Goal: Task Accomplishment & Management: Complete application form

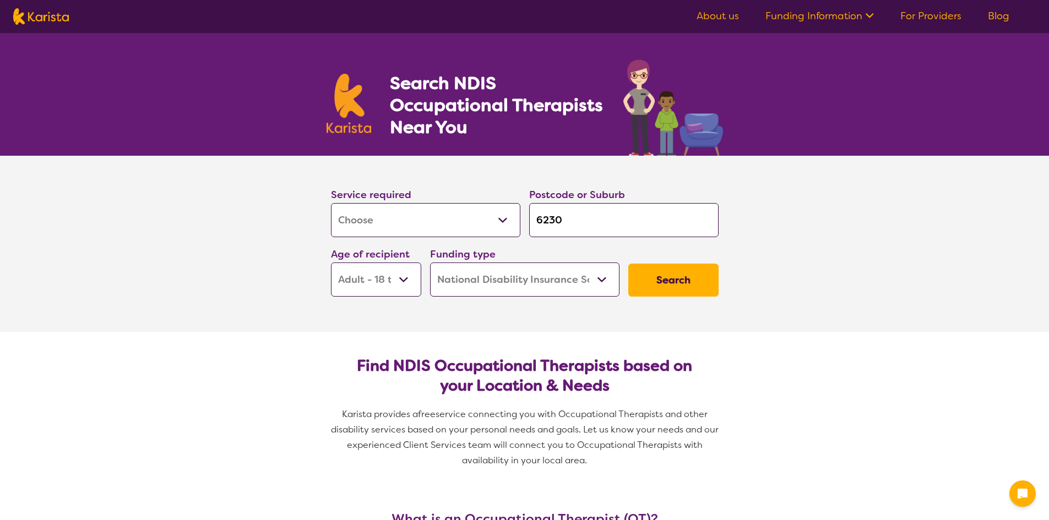
select select "[MEDICAL_DATA]"
select select "AD"
select select "NDIS"
select select "[MEDICAL_DATA]"
select select "AD"
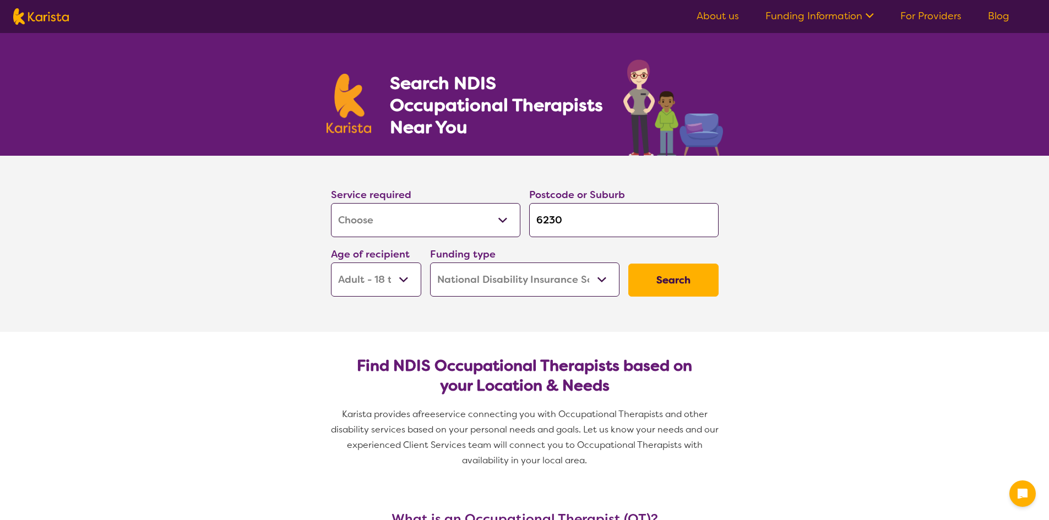
select select "NDIS"
click at [504, 226] on select "Allied Health Assistant Assessment ([MEDICAL_DATA] or [MEDICAL_DATA]) Behaviour…" at bounding box center [425, 220] width 189 height 34
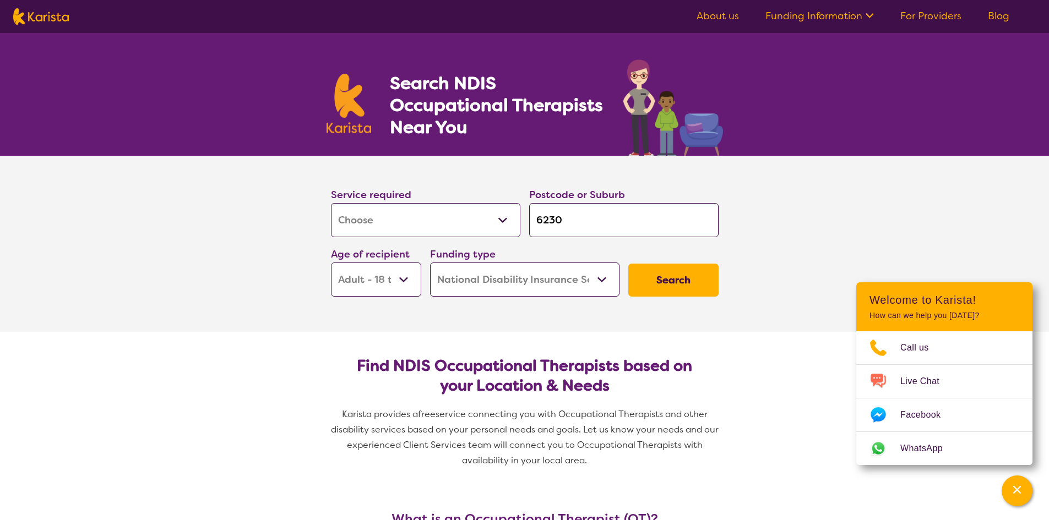
select select "Behaviour support"
click at [331, 203] on select "Allied Health Assistant Assessment ([MEDICAL_DATA] or [MEDICAL_DATA]) Behaviour…" at bounding box center [425, 220] width 189 height 34
select select "Behaviour support"
click at [535, 216] on input "6230" at bounding box center [623, 220] width 189 height 34
click at [541, 216] on input "6230" at bounding box center [623, 220] width 189 height 34
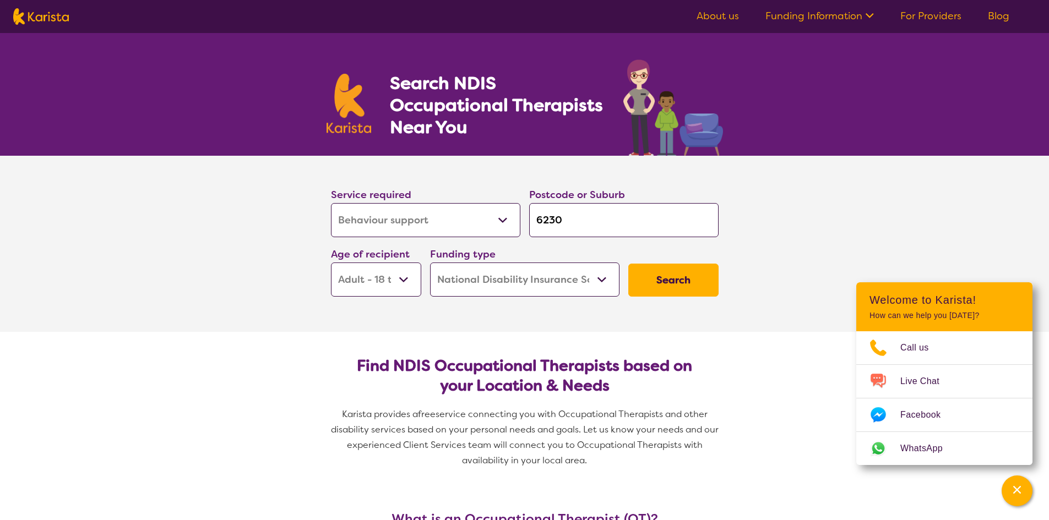
click at [541, 216] on input "6230" at bounding box center [623, 220] width 189 height 34
type input "3"
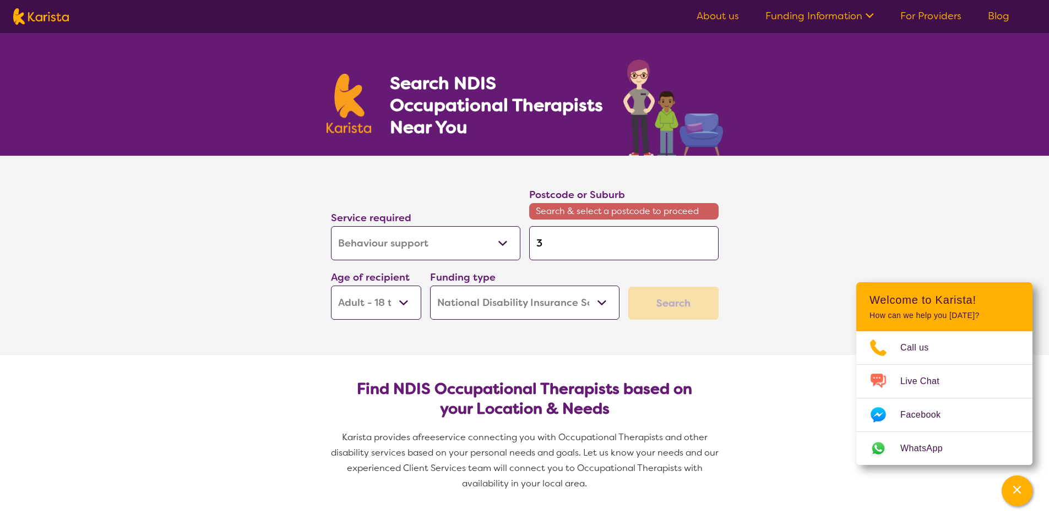
type input "31"
type input "313"
type input "3136"
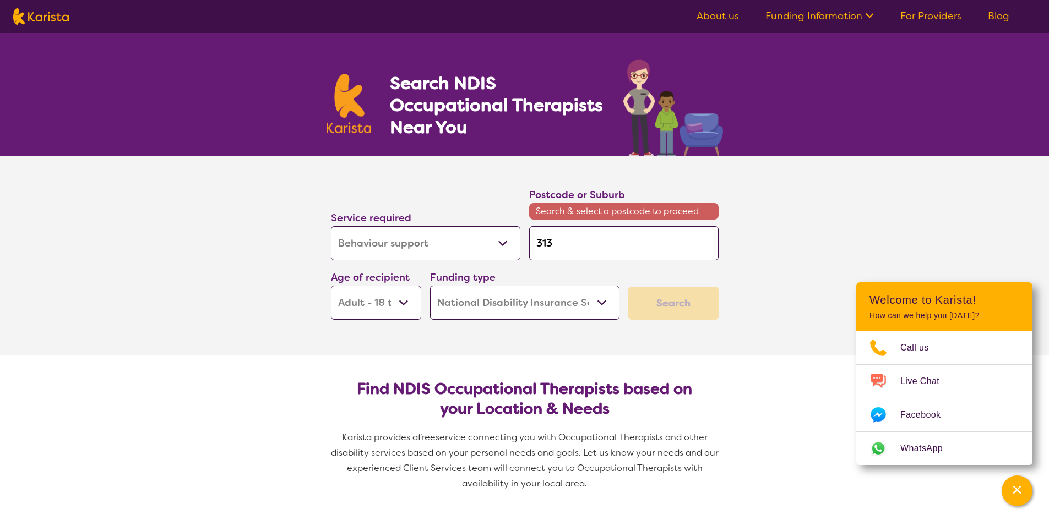
type input "3136"
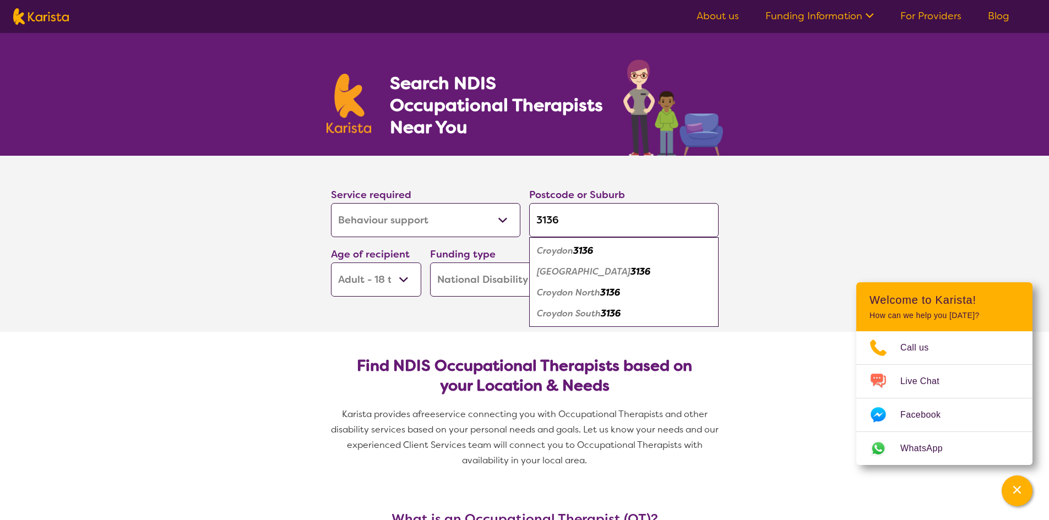
type input "3136"
click at [557, 248] on em "Croydon" at bounding box center [555, 251] width 36 height 12
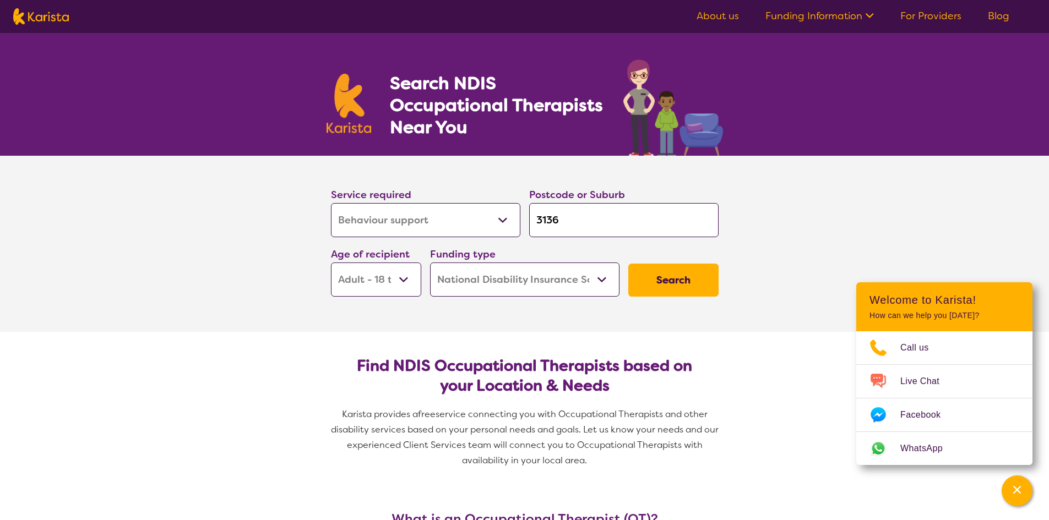
click at [408, 285] on select "Early Childhood - 0 to 9 Child - 10 to 11 Adolescent - 12 to 17 Adult - 18 to 6…" at bounding box center [376, 280] width 90 height 34
select select "EC"
click at [331, 263] on select "Early Childhood - 0 to 9 Child - 10 to 11 Adolescent - 12 to 17 Adult - 18 to 6…" at bounding box center [376, 280] width 90 height 34
select select "EC"
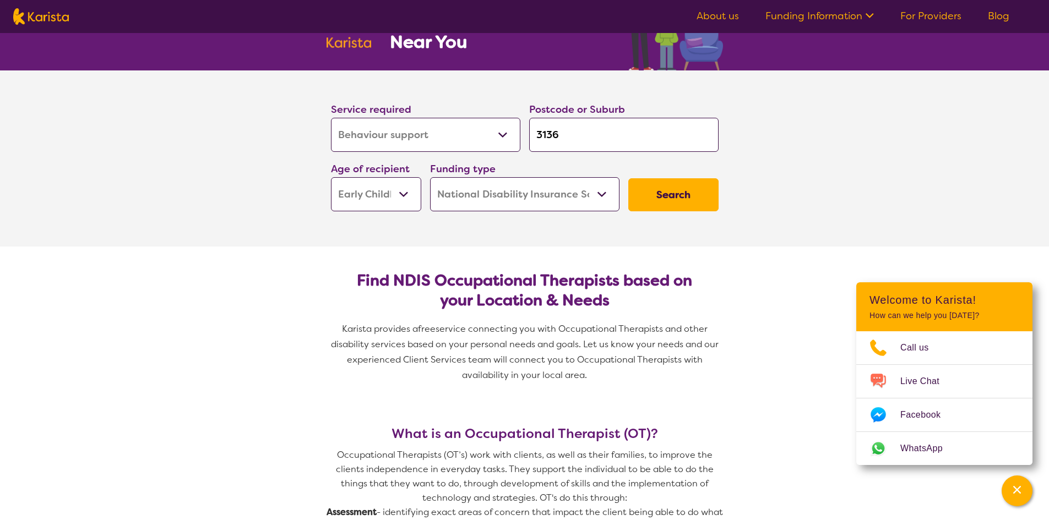
scroll to position [110, 0]
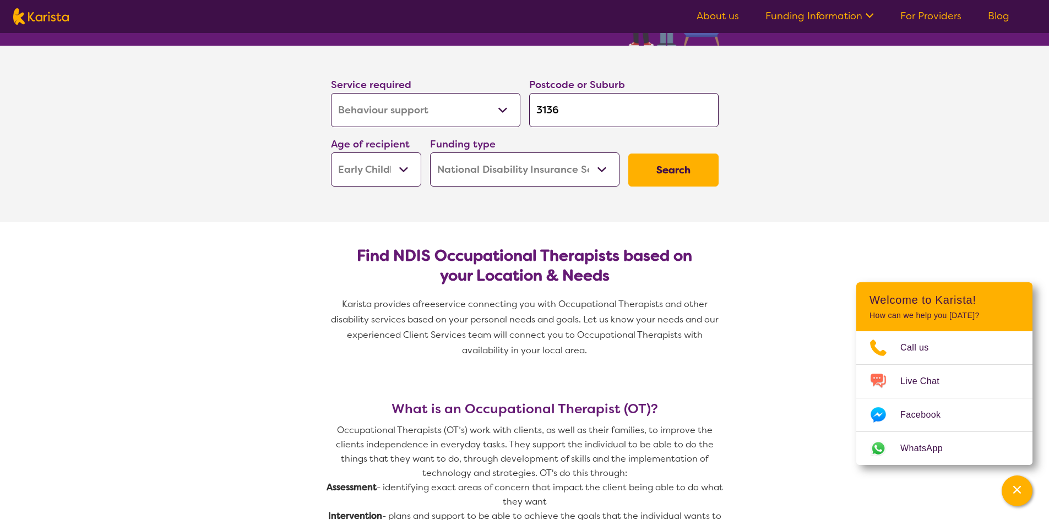
click at [695, 173] on button "Search" at bounding box center [673, 170] width 90 height 33
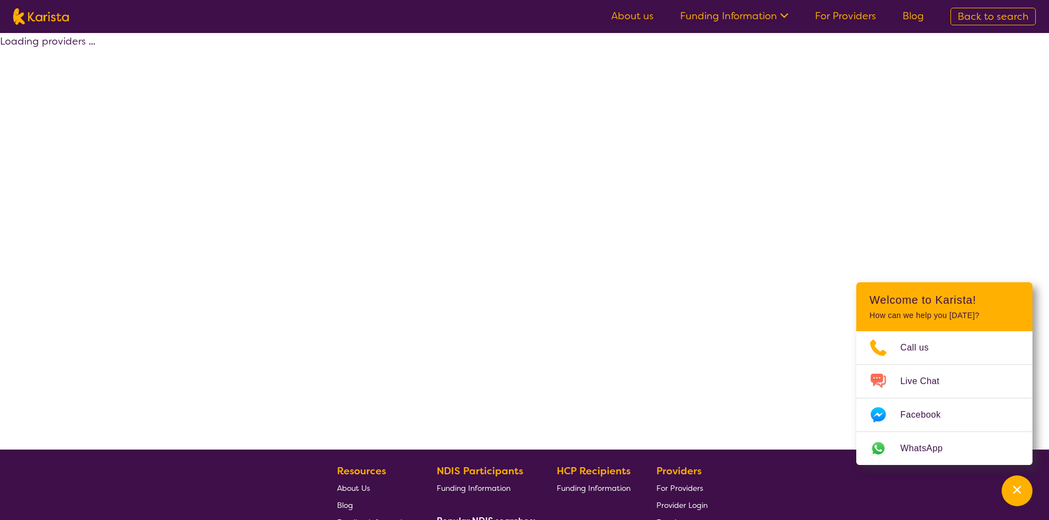
select select "by_score"
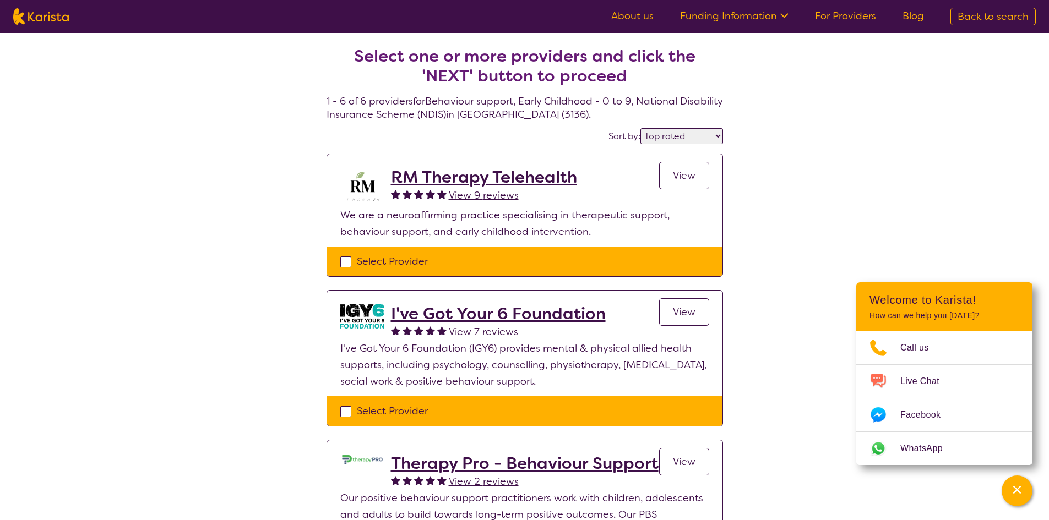
click at [530, 178] on h2 "RM Therapy Telehealth" at bounding box center [484, 177] width 186 height 20
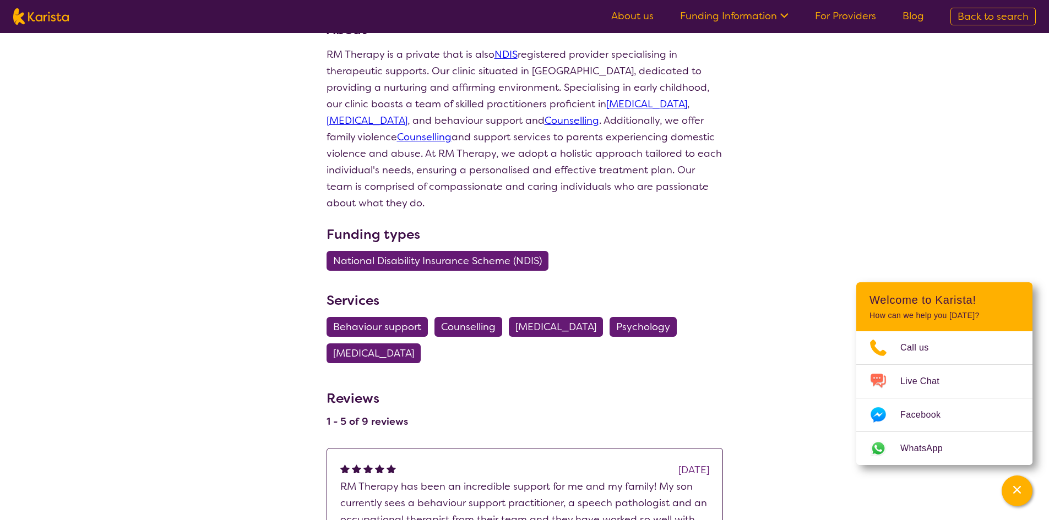
scroll to position [165, 0]
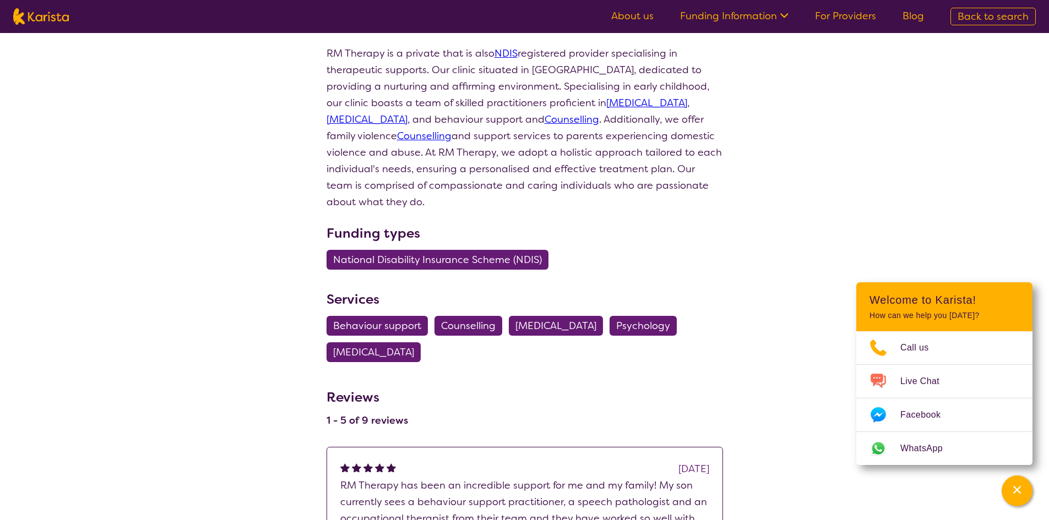
click at [401, 322] on span "Behaviour support" at bounding box center [377, 326] width 88 height 20
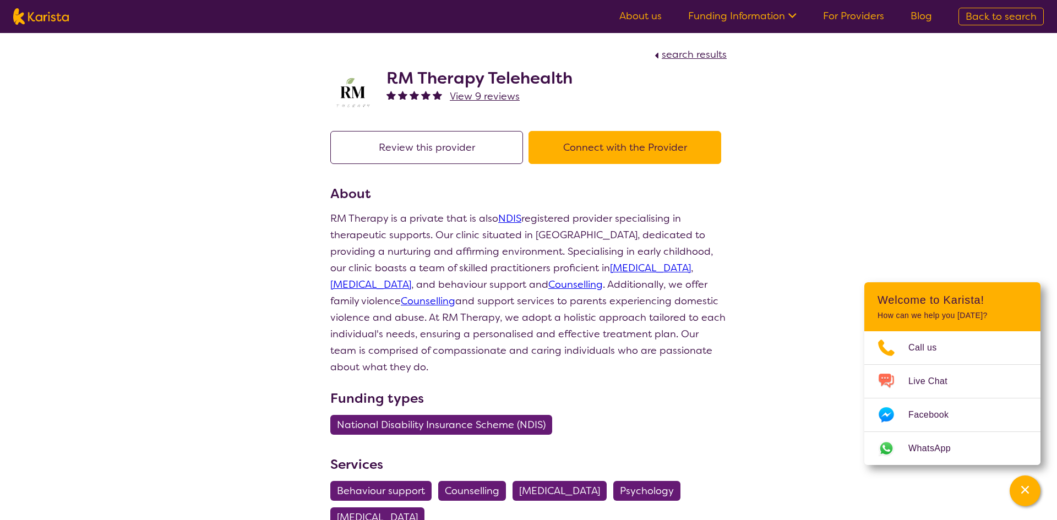
select select "Behaviour support"
select select "EC"
select select "NDIS"
select select "Behaviour support"
select select "EC"
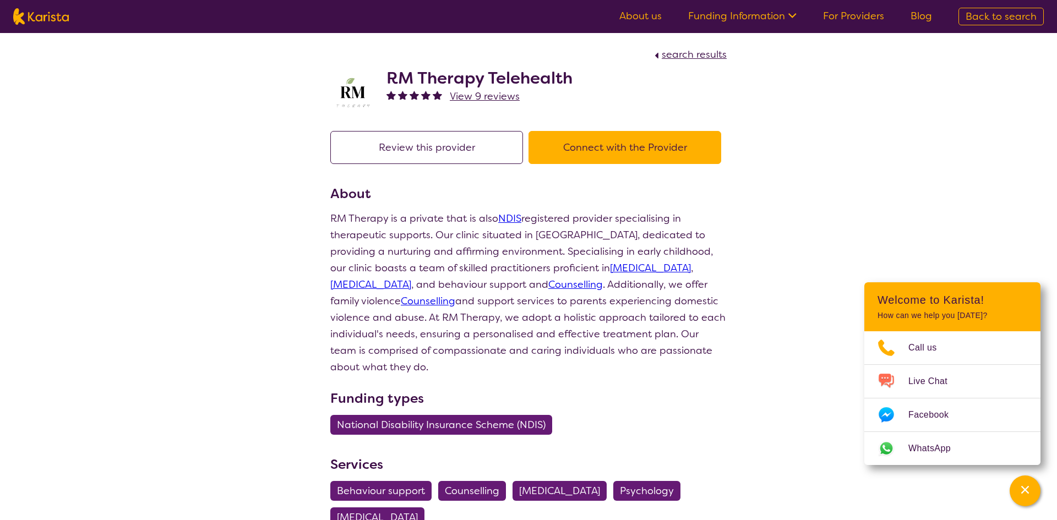
select select "NDIS"
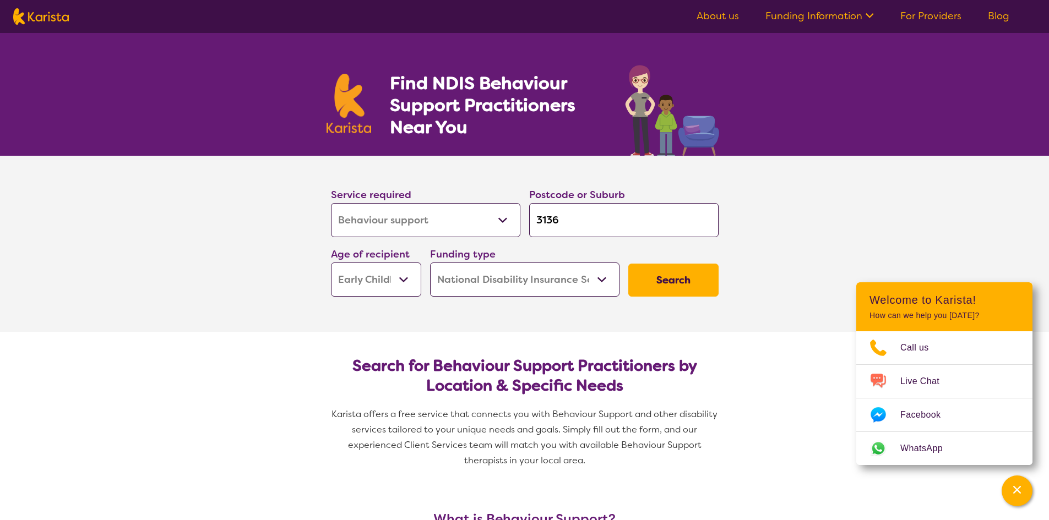
click at [665, 273] on button "Search" at bounding box center [673, 280] width 90 height 33
select select "by_score"
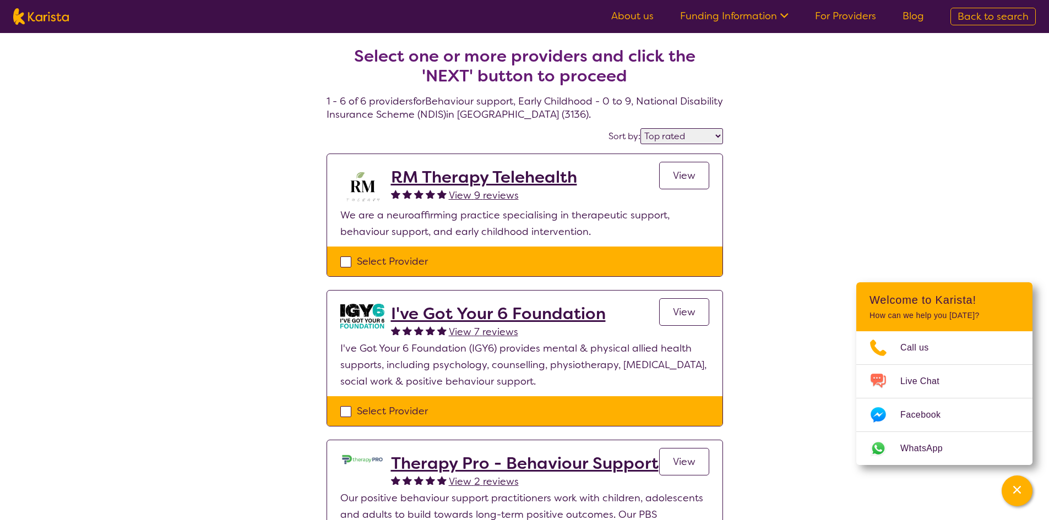
click at [674, 177] on span "View" at bounding box center [684, 175] width 23 height 13
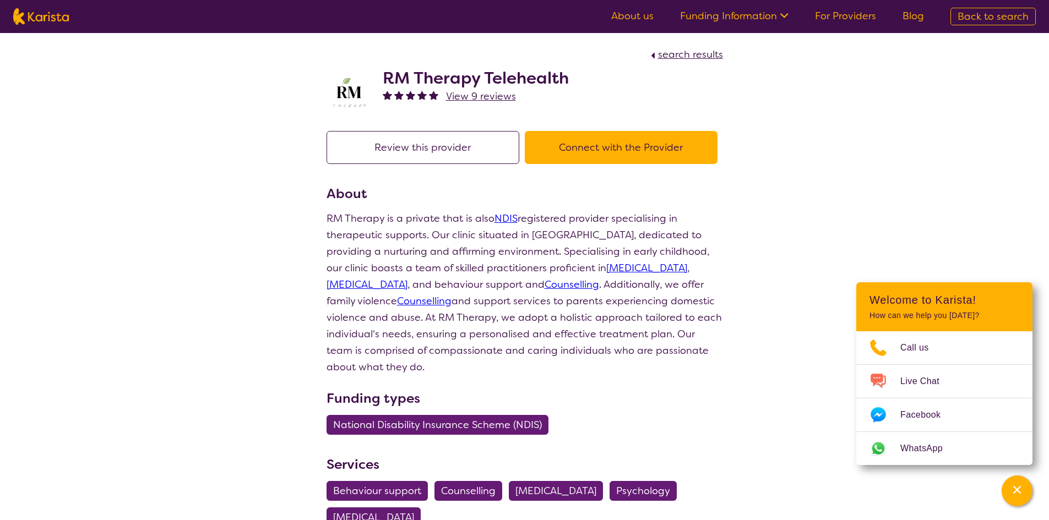
click at [650, 154] on button "Connect with the Provider" at bounding box center [621, 147] width 193 height 33
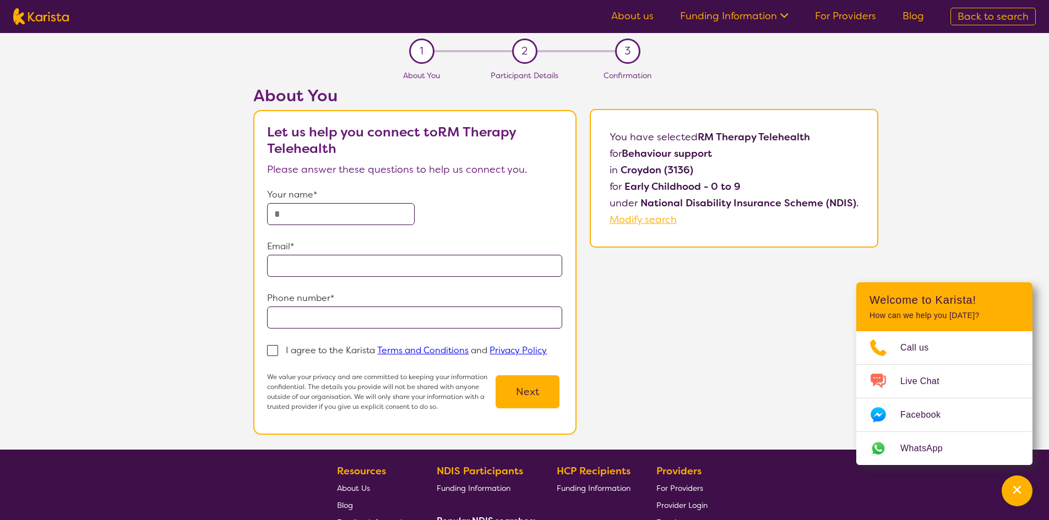
click at [396, 212] on input "text" at bounding box center [341, 214] width 148 height 22
type input "**********"
click at [381, 273] on input "email" at bounding box center [414, 266] width 295 height 22
type input "**********"
click at [377, 312] on input "tel" at bounding box center [414, 318] width 295 height 22
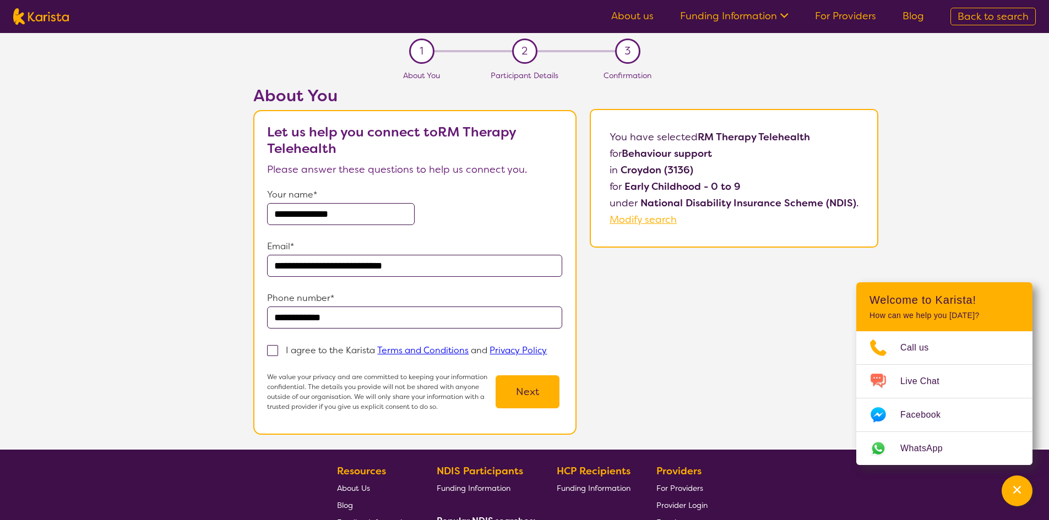
type input "**********"
click at [431, 349] on link "Terms and Conditions" at bounding box center [422, 351] width 91 height 12
click at [274, 349] on span at bounding box center [272, 350] width 11 height 11
click at [547, 349] on input "I agree to the Karista Terms and Conditions and Privacy Policy" at bounding box center [550, 349] width 7 height 7
checkbox input "true"
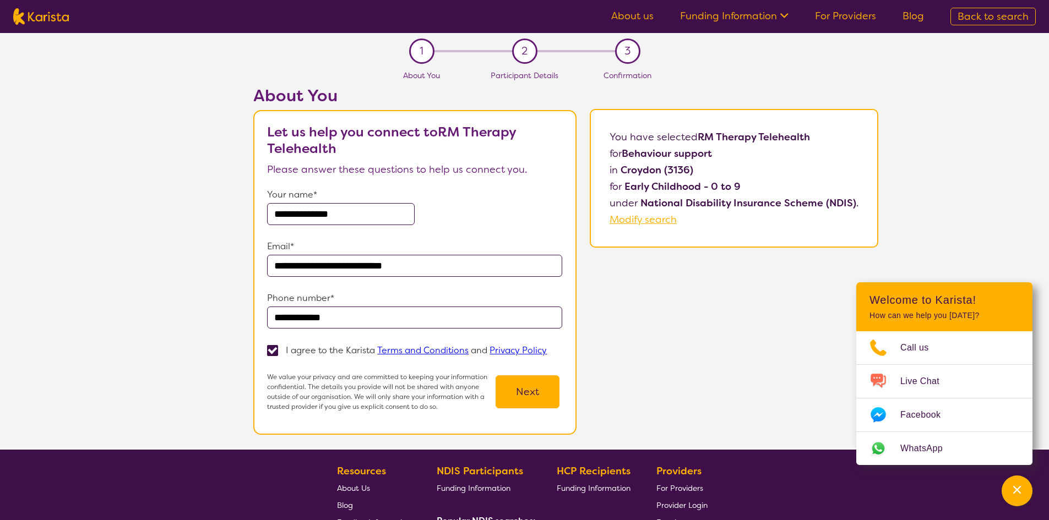
click at [527, 397] on button "Next" at bounding box center [528, 392] width 64 height 33
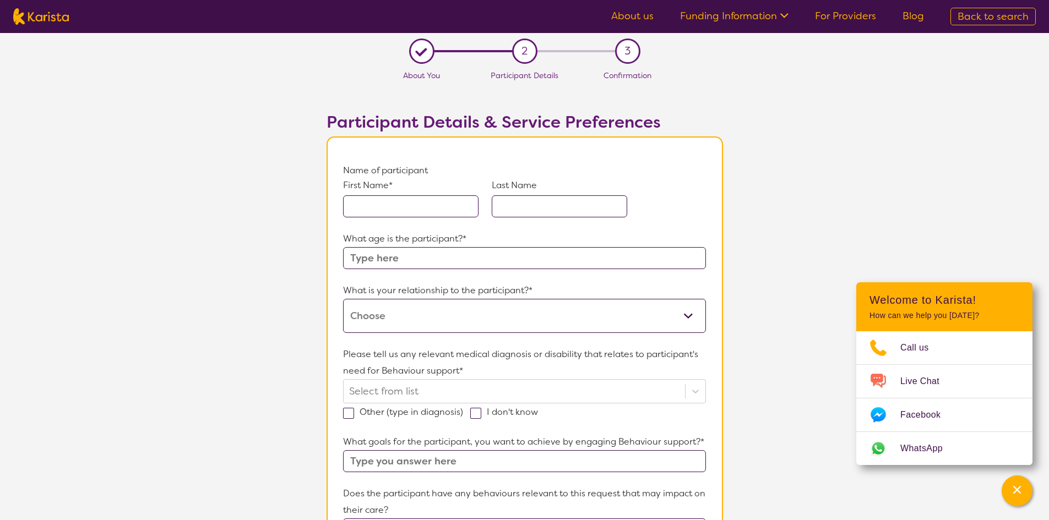
click at [445, 317] on select "This request is for myself I am their parent I am their child I am their spouse…" at bounding box center [524, 316] width 362 height 34
select select "I am their Support Coordinator"
click at [343, 299] on select "This request is for myself I am their parent I am their child I am their spouse…" at bounding box center [524, 316] width 362 height 34
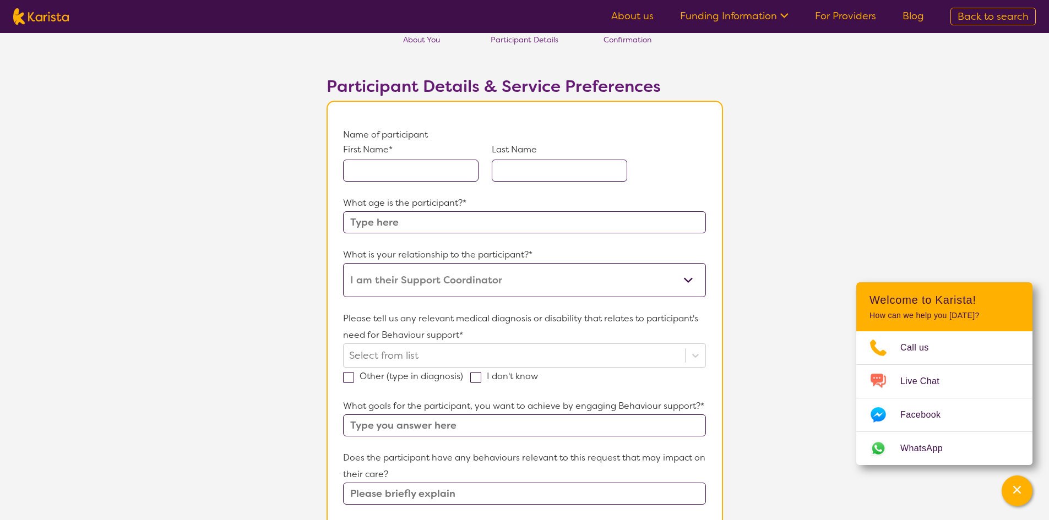
scroll to position [55, 0]
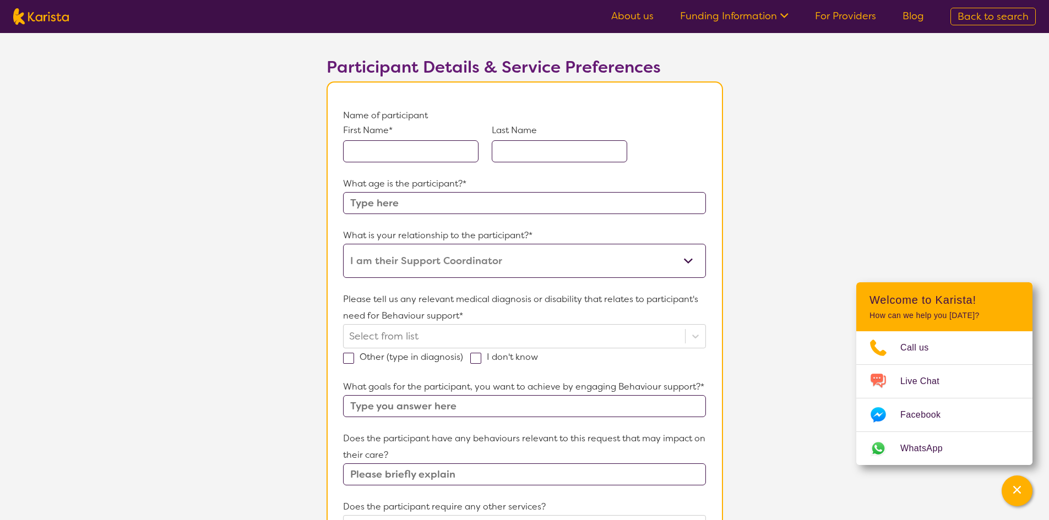
click at [411, 149] on input "text" at bounding box center [410, 151] width 135 height 22
type input "Chase"
click at [525, 140] on input "text" at bounding box center [559, 151] width 135 height 22
click at [529, 153] on input "Dopherty" at bounding box center [559, 151] width 135 height 22
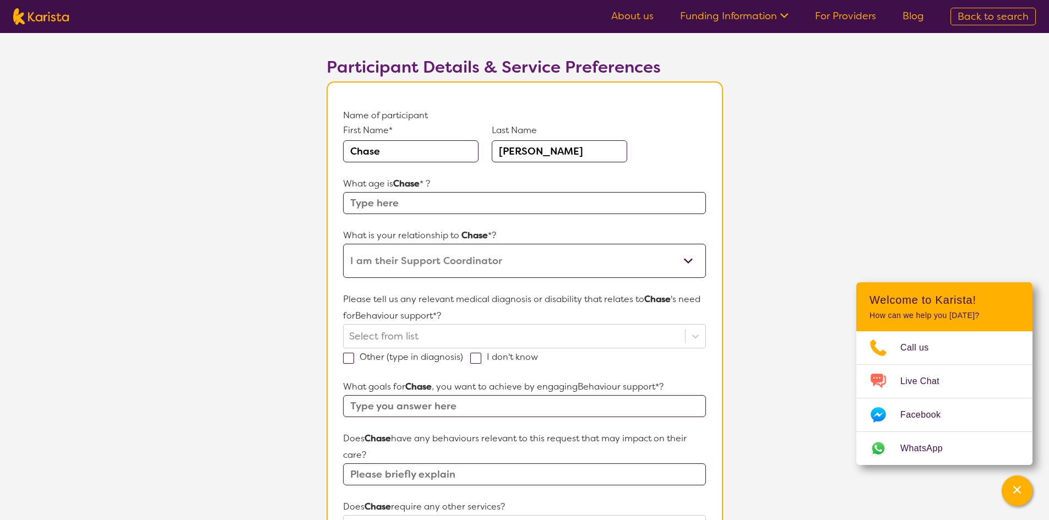
type input "Doherty"
click at [510, 205] on input "text" at bounding box center [524, 203] width 362 height 22
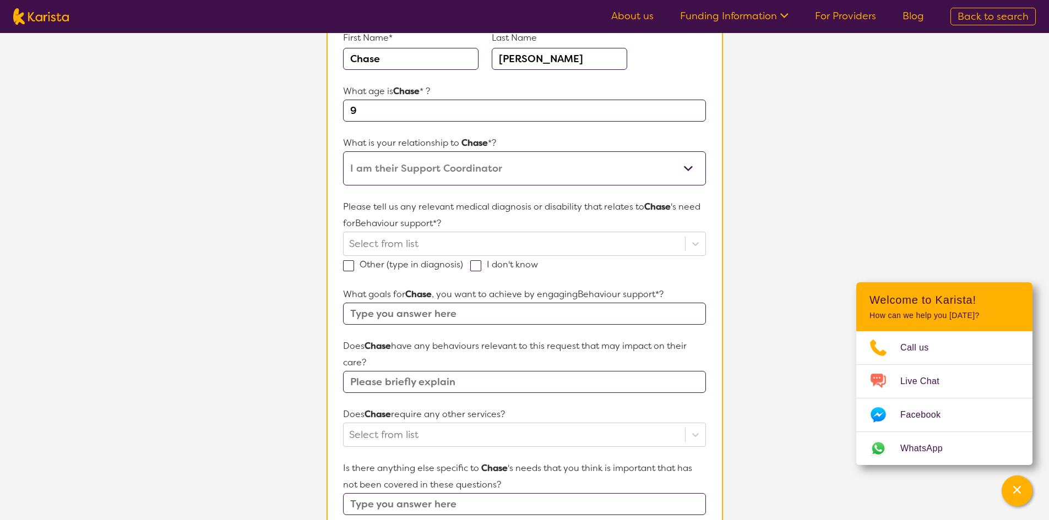
scroll to position [165, 0]
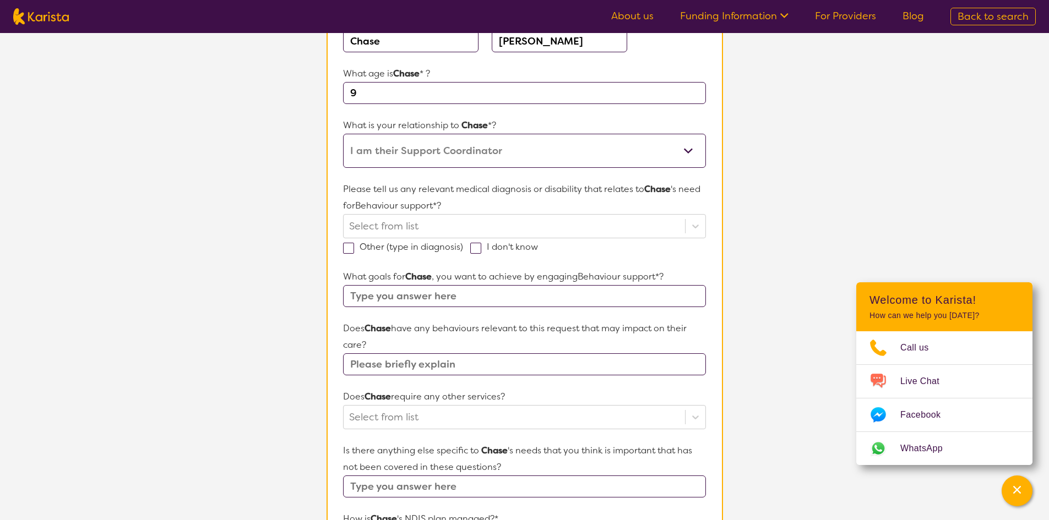
type input "9"
click at [470, 245] on span at bounding box center [475, 248] width 11 height 11
click at [538, 245] on input "I don't know" at bounding box center [541, 246] width 7 height 7
checkbox input "true"
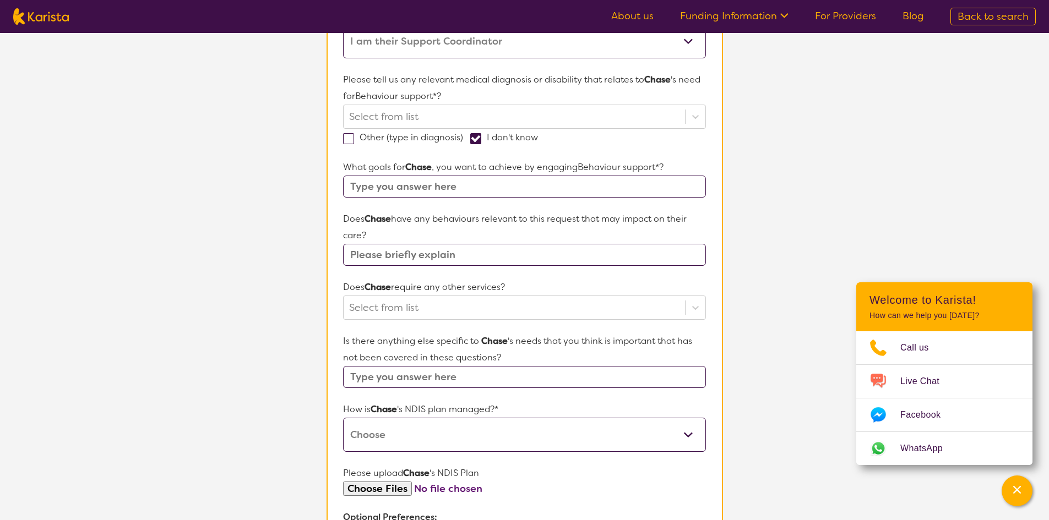
scroll to position [275, 0]
click at [490, 189] on input "text" at bounding box center [524, 186] width 362 height 22
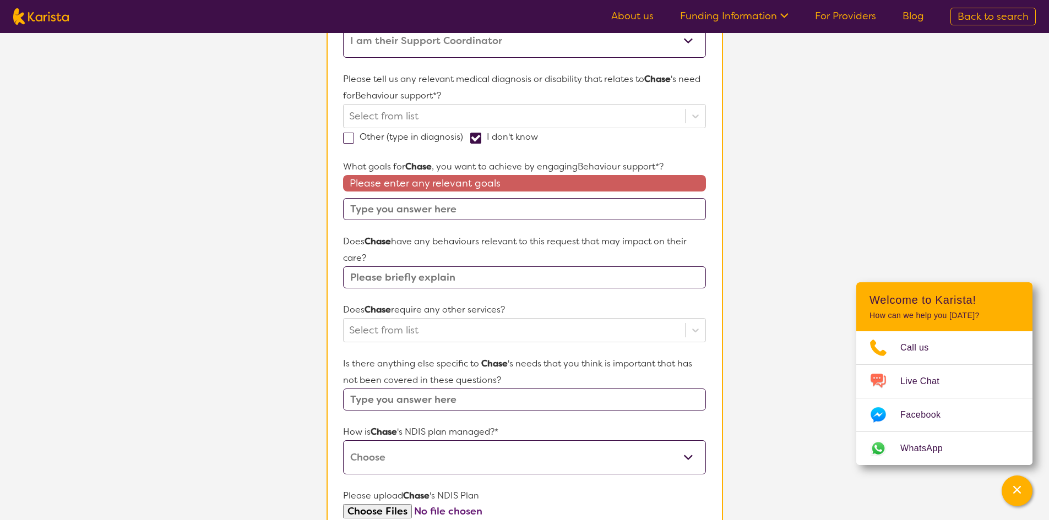
click at [430, 215] on input "text" at bounding box center [524, 209] width 362 height 22
paste input "I would like to develop skills in emotional regulation."
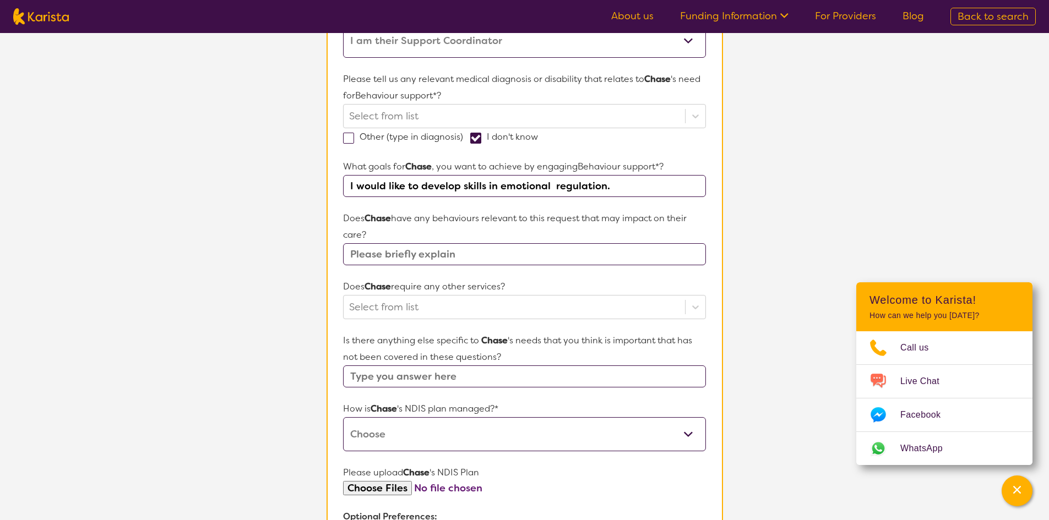
type input "I would like to develop skills in emotional regulation."
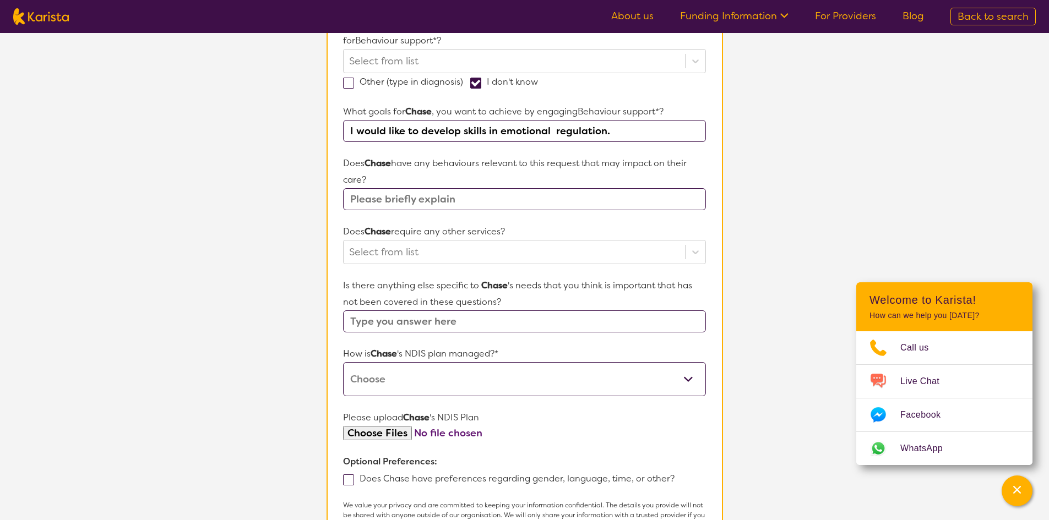
click at [455, 204] on input "text" at bounding box center [524, 199] width 362 height 22
type input "Possibly not sure. New participant and would need to be determined from mum"
click at [421, 253] on div at bounding box center [514, 252] width 330 height 19
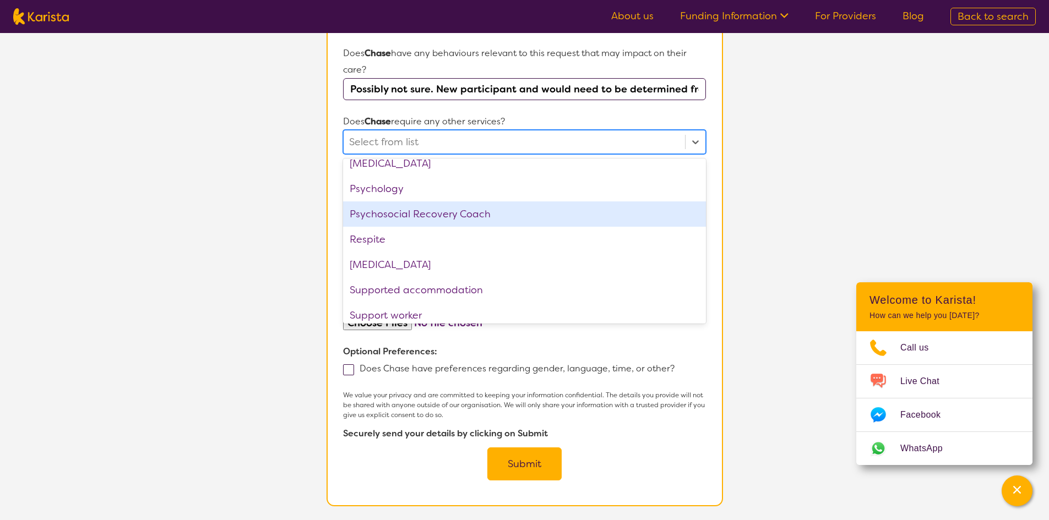
scroll to position [371, 0]
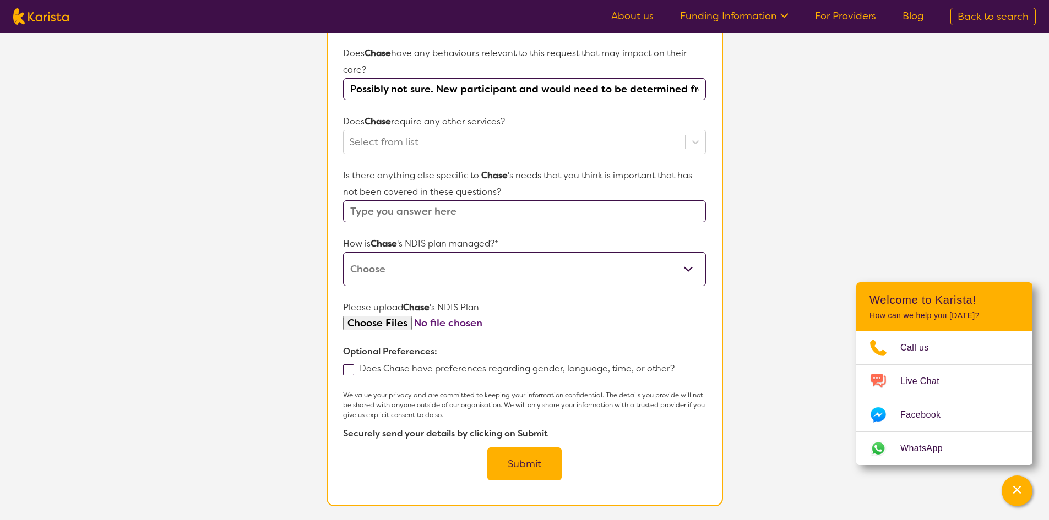
click at [824, 244] on section "L About You 2 Participant Details 3 Confirmation Participant Details & Service …" at bounding box center [524, 69] width 1049 height 954
click at [631, 276] on select "Self-managed NDIS plan Managed by a registered plan management provider (not th…" at bounding box center [524, 269] width 362 height 34
select select "Self Managed"
click at [343, 252] on select "Self-managed NDIS plan Managed by a registered plan management provider (not th…" at bounding box center [524, 269] width 362 height 34
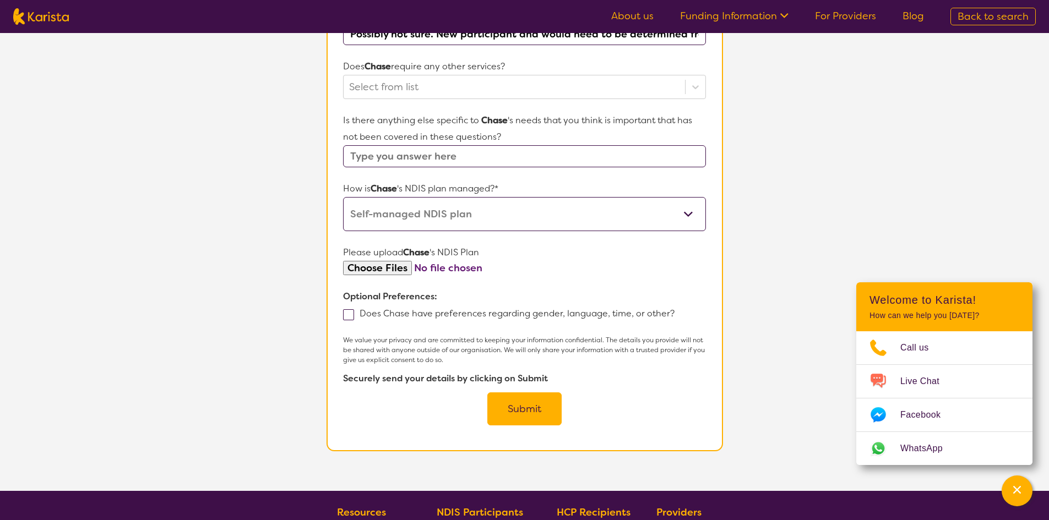
click at [354, 314] on span at bounding box center [348, 315] width 11 height 11
click at [675, 314] on input "Does Chase have preferences regarding gender, language, time, or other?" at bounding box center [678, 313] width 7 height 7
checkbox input "true"
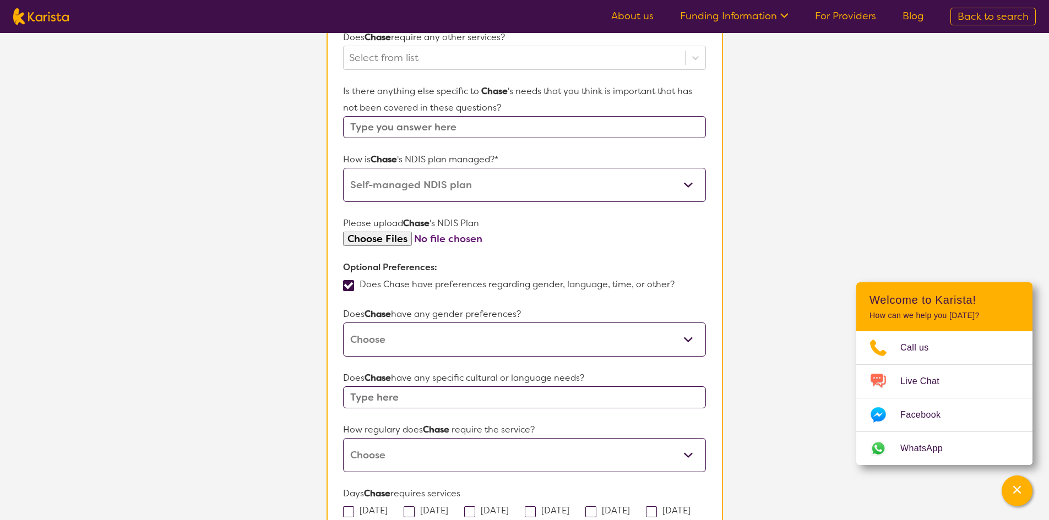
scroll to position [551, 0]
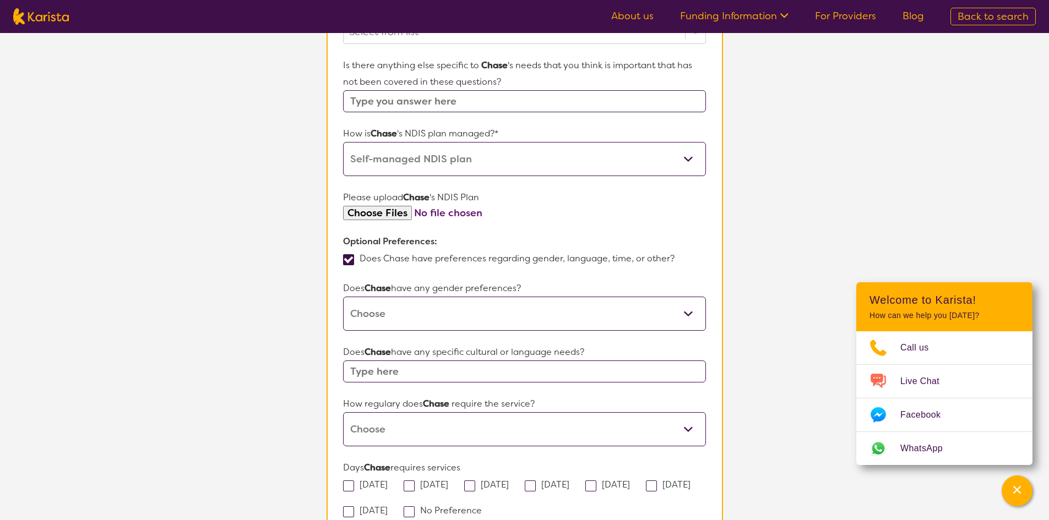
click at [520, 319] on select "Male Female Other No Preference" at bounding box center [524, 314] width 362 height 34
select select "No preference"
click at [343, 297] on select "Male Female Other No Preference" at bounding box center [524, 314] width 362 height 34
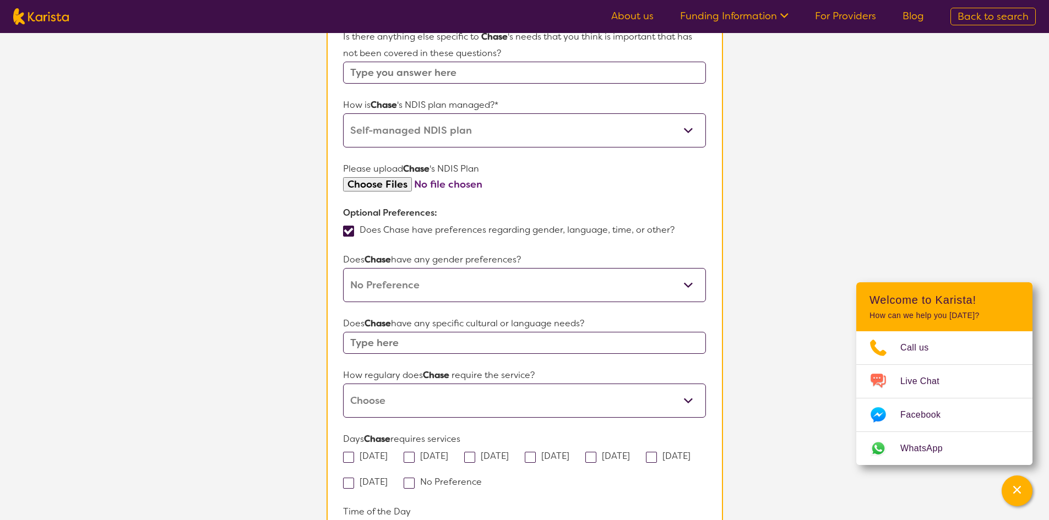
scroll to position [606, 0]
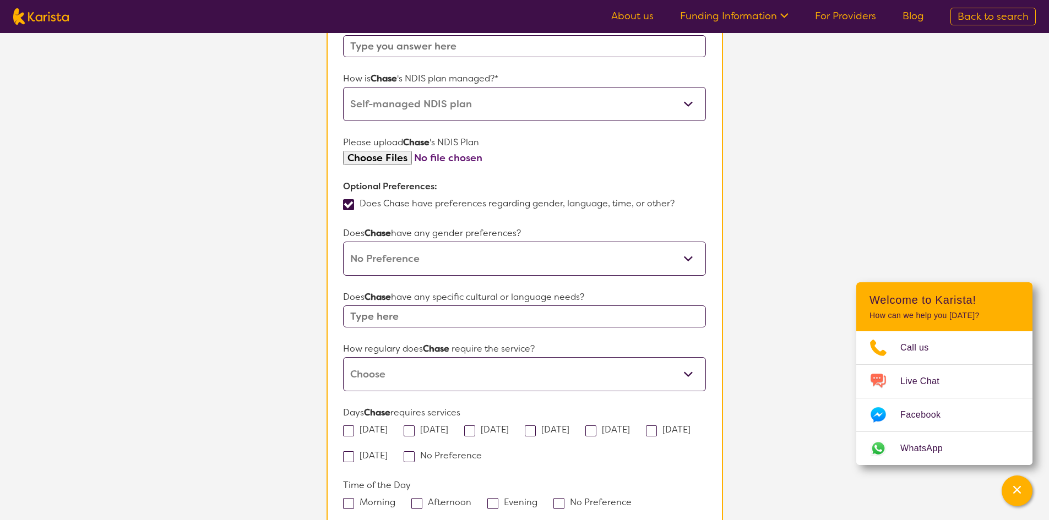
click at [527, 325] on input "text" at bounding box center [524, 317] width 362 height 22
click at [525, 323] on input "text" at bounding box center [524, 317] width 362 height 22
click at [446, 319] on input "text" at bounding box center [524, 317] width 362 height 22
type input "Nil known"
click at [443, 378] on select "Daily Twice a week Weekly Every fortnight Monthly Other" at bounding box center [524, 374] width 362 height 34
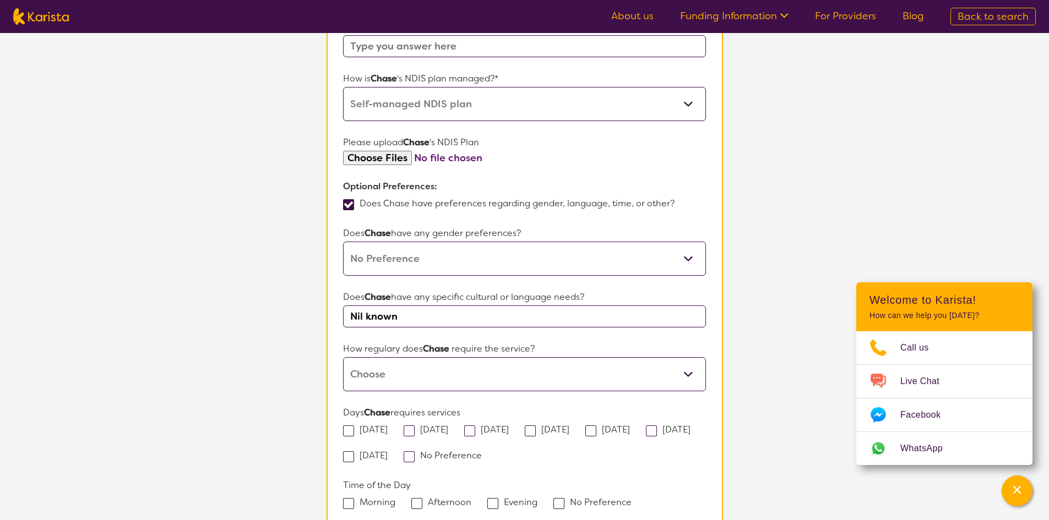
select select "Every fortnight"
click at [343, 357] on select "Daily Twice a week Weekly Every fortnight Monthly Other" at bounding box center [524, 374] width 362 height 34
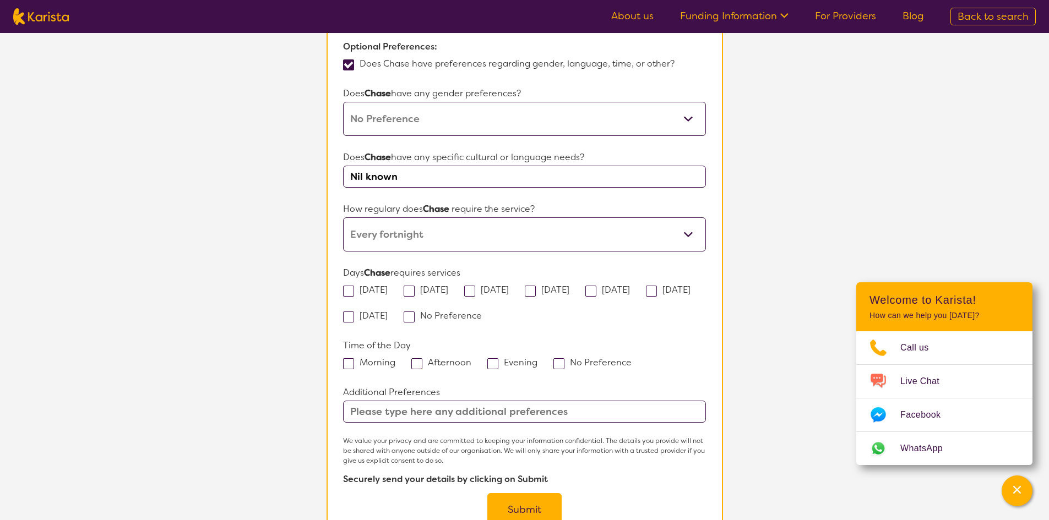
scroll to position [771, 0]
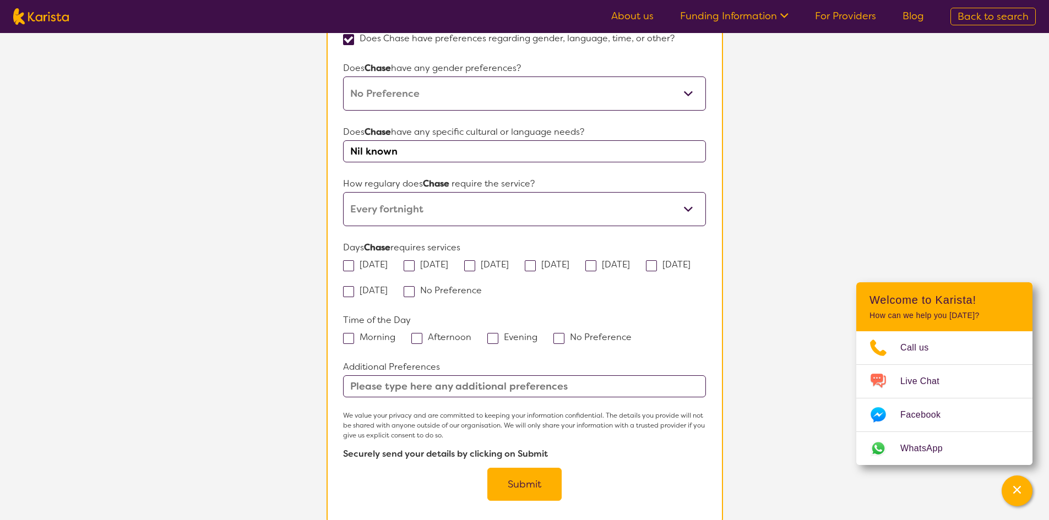
click at [373, 380] on input "text" at bounding box center [524, 387] width 362 height 22
type input "Days and times to be determined by mother later, once referral has been accepte…"
click at [521, 482] on button "Submit" at bounding box center [524, 484] width 74 height 33
